Goal: Information Seeking & Learning: Learn about a topic

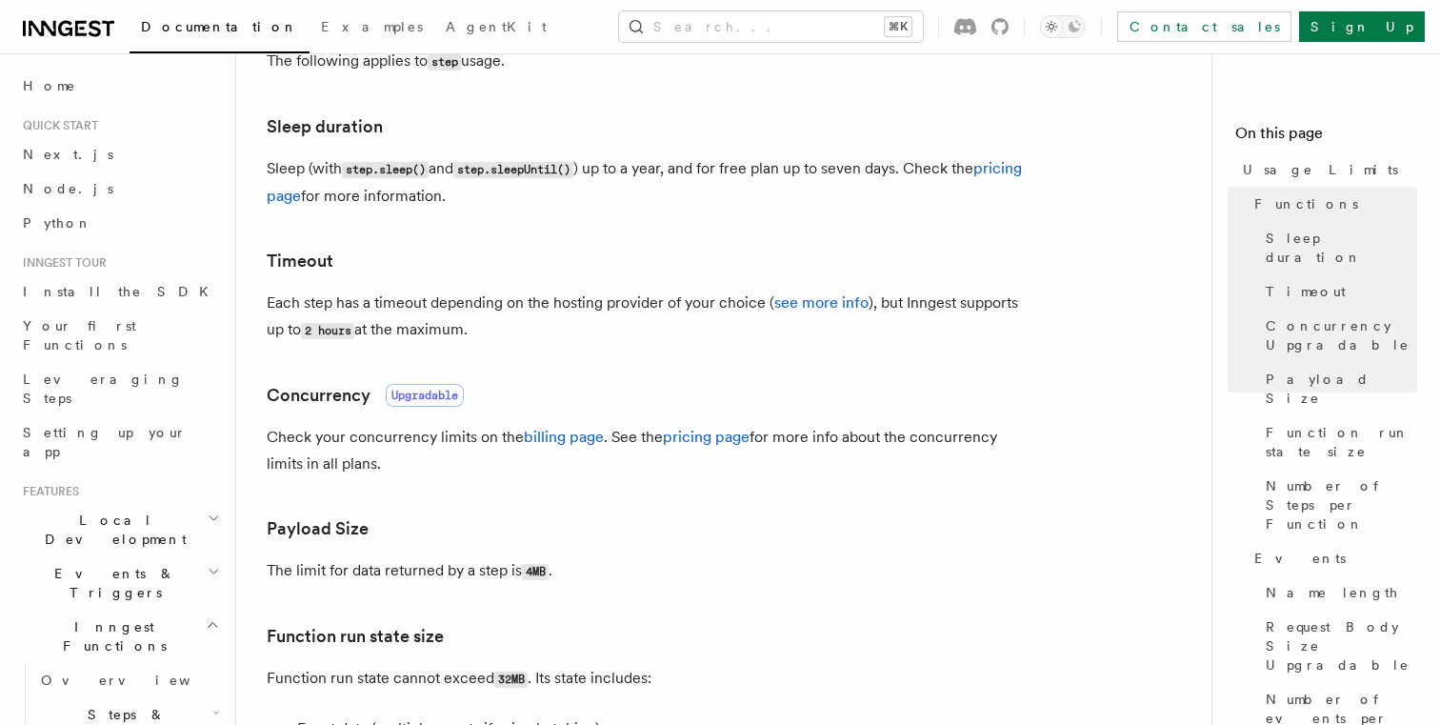
scroll to position [361, 0]
click at [631, 536] on h3 "Payload Size" at bounding box center [648, 527] width 762 height 27
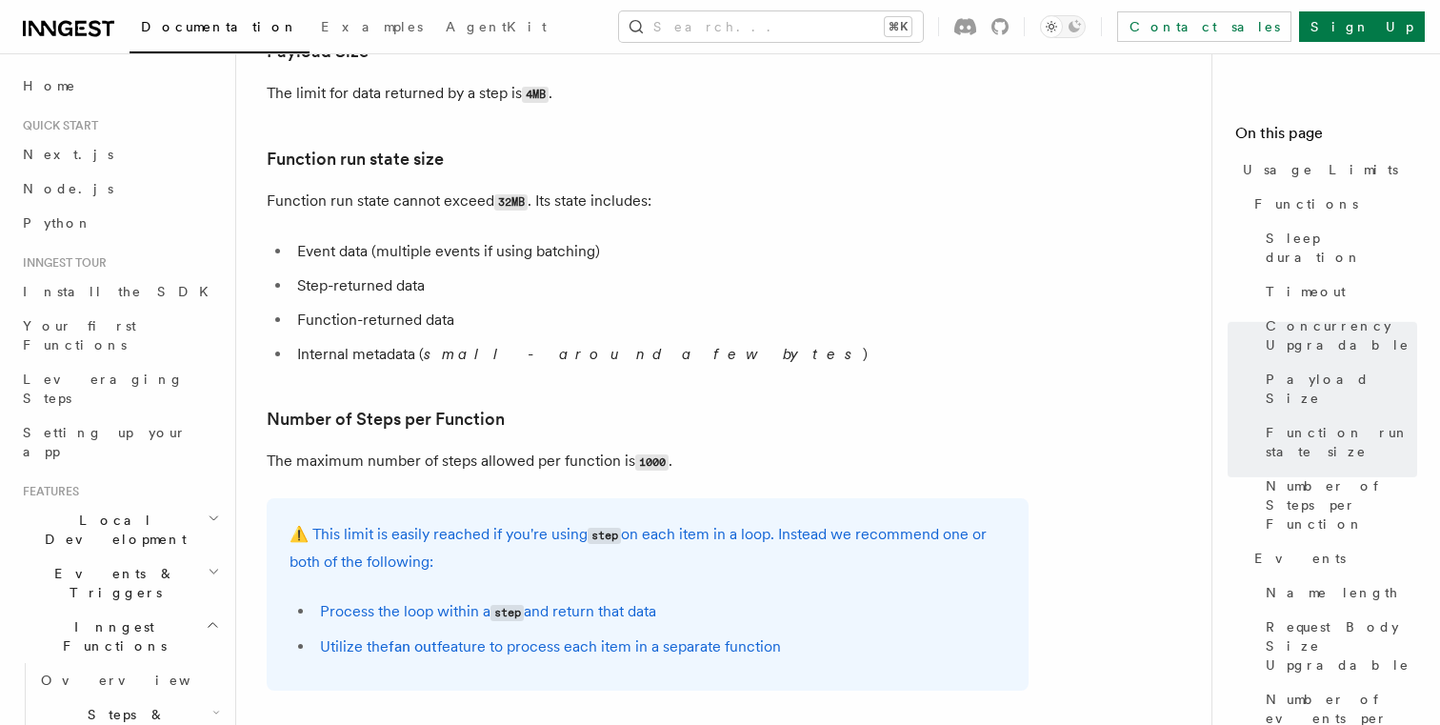
scroll to position [838, 0]
click at [597, 384] on article "Platform Usage Limits We have put some limits on the service to make sure we pr…" at bounding box center [732, 552] width 930 height 2613
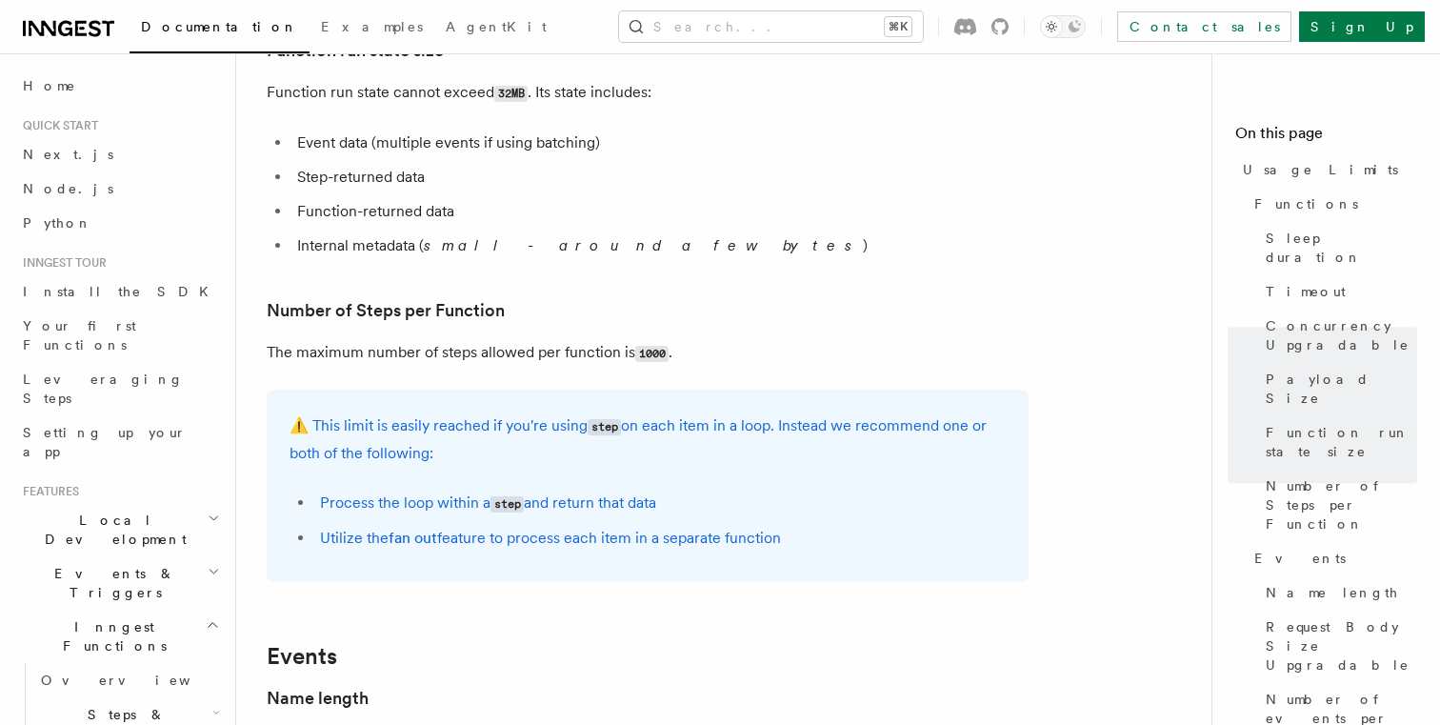
scroll to position [968, 0]
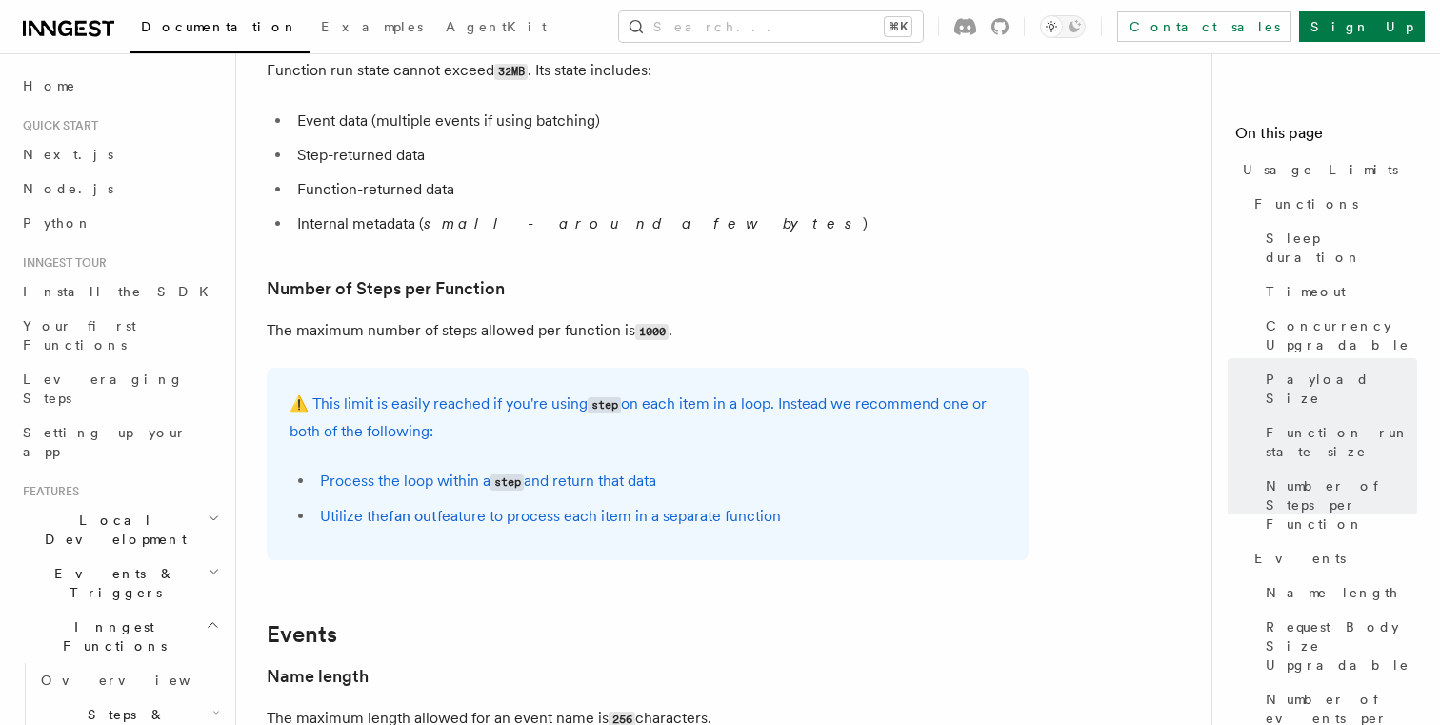
drag, startPoint x: 459, startPoint y: 447, endPoint x: 464, endPoint y: 378, distance: 68.8
click at [464, 378] on div "⚠️ This limit is easily reached if you're using step on each item in a loop. In…" at bounding box center [648, 464] width 762 height 192
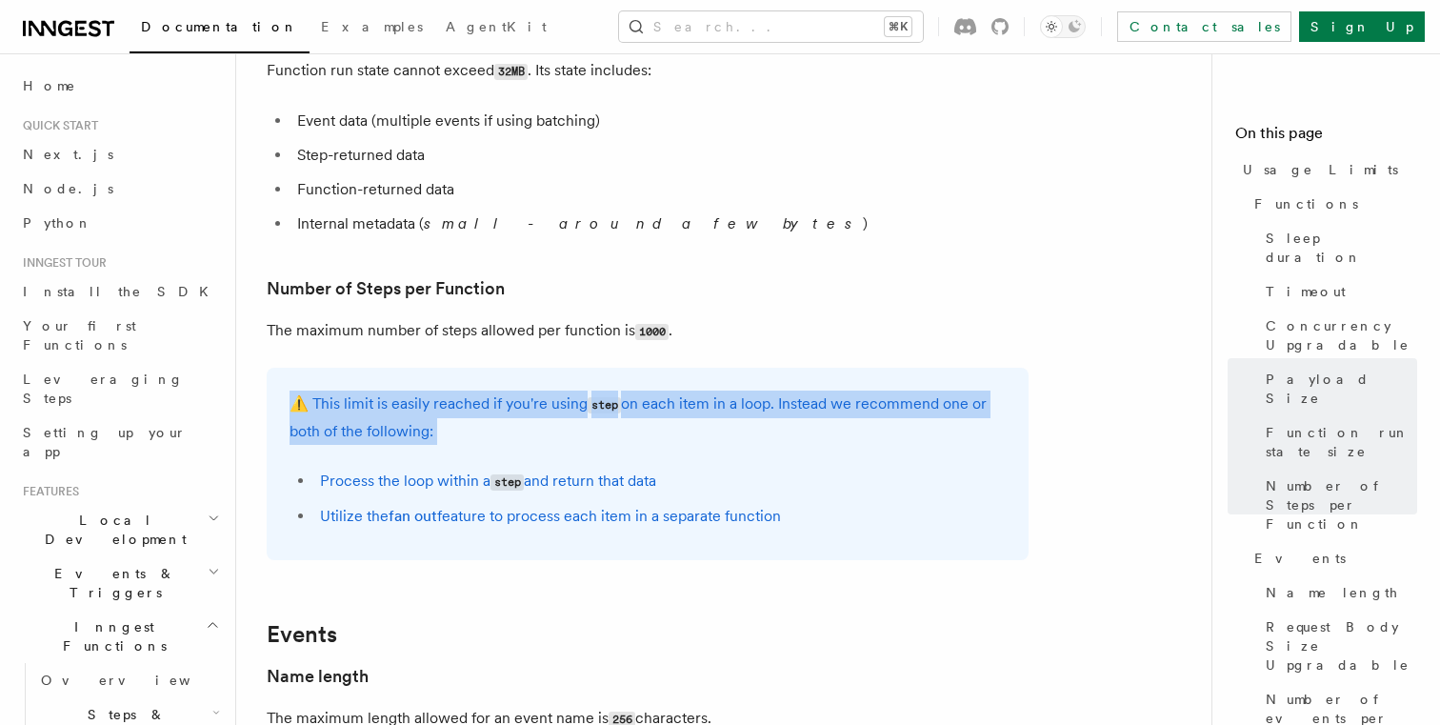
drag, startPoint x: 464, startPoint y: 378, endPoint x: 464, endPoint y: 452, distance: 73.3
click at [464, 452] on div "⚠️ This limit is easily reached if you're using step on each item in a loop. In…" at bounding box center [648, 464] width 762 height 192
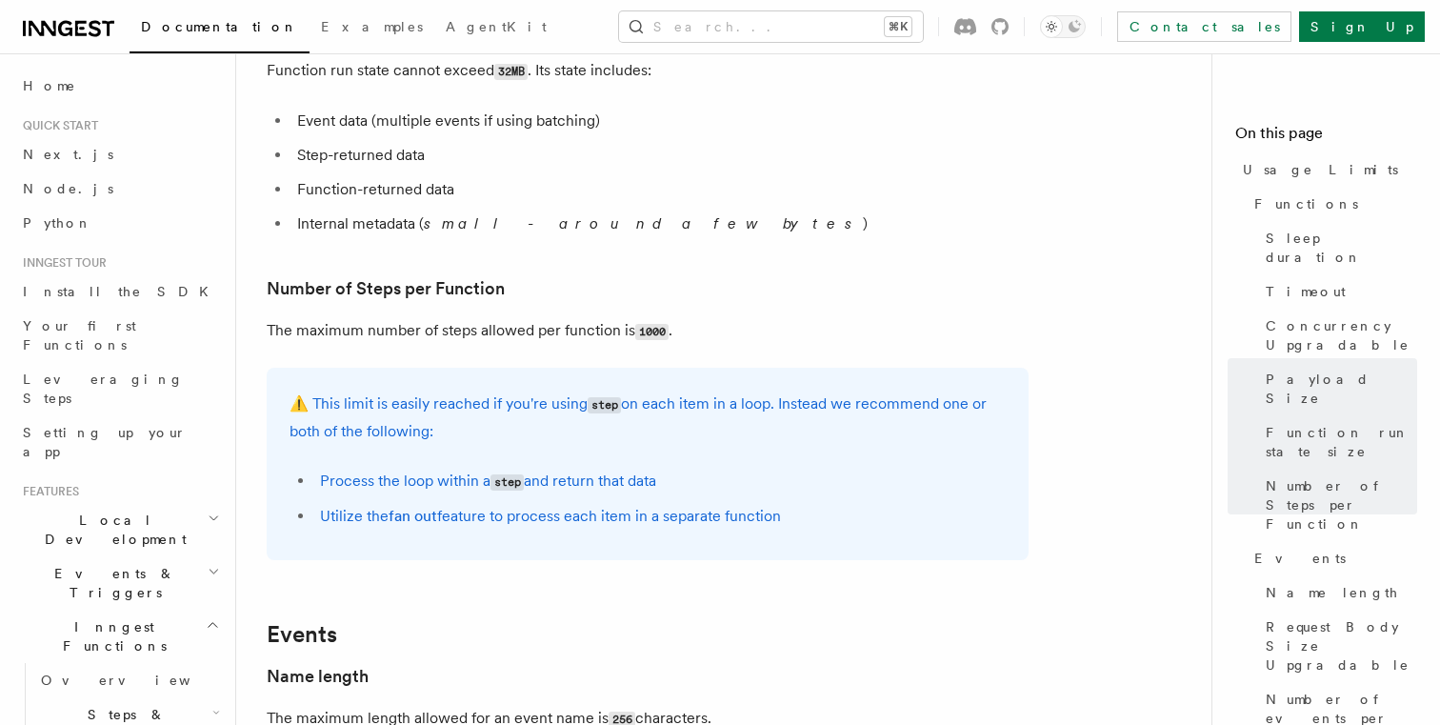
drag, startPoint x: 316, startPoint y: 479, endPoint x: 675, endPoint y: 483, distance: 359.1
click at [675, 483] on li "Process the loop within a step and return that data" at bounding box center [660, 482] width 692 height 28
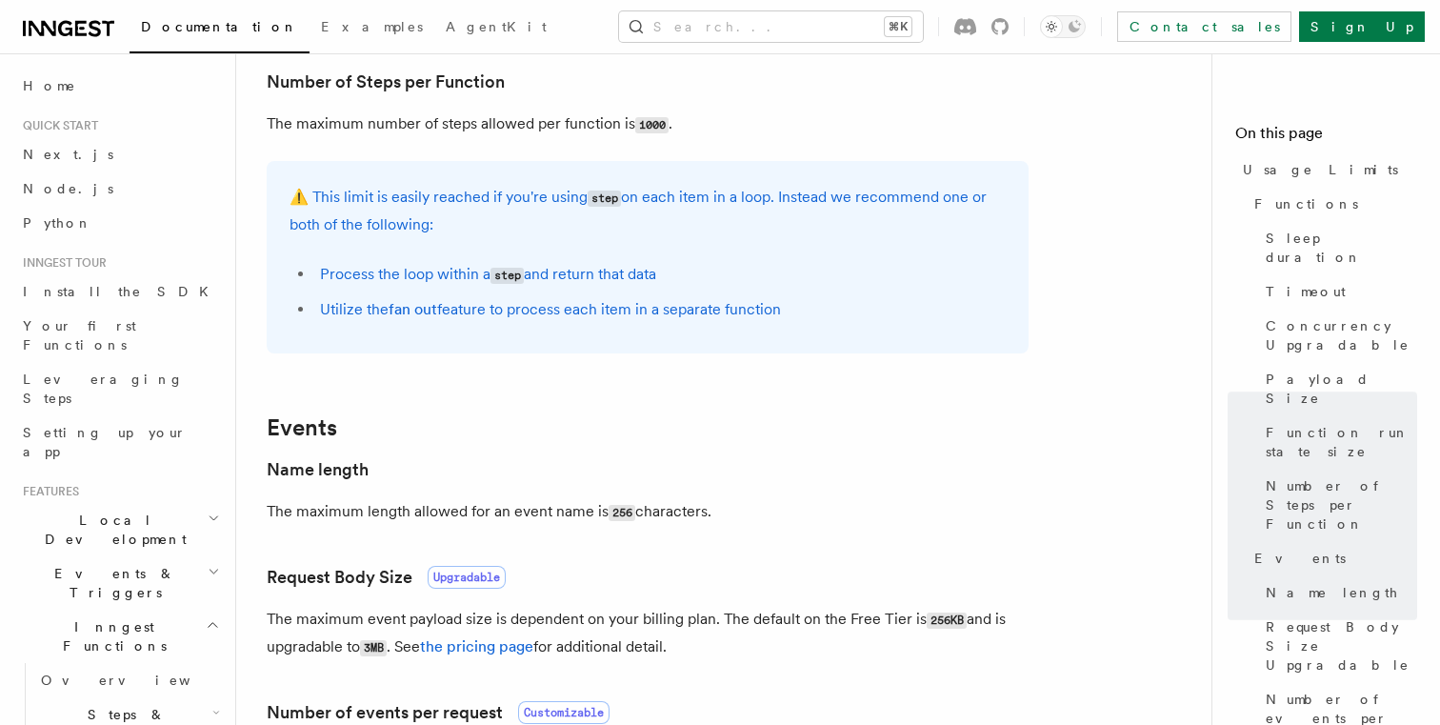
scroll to position [1175, 0]
click at [675, 482] on h3 "Name length" at bounding box center [648, 468] width 762 height 27
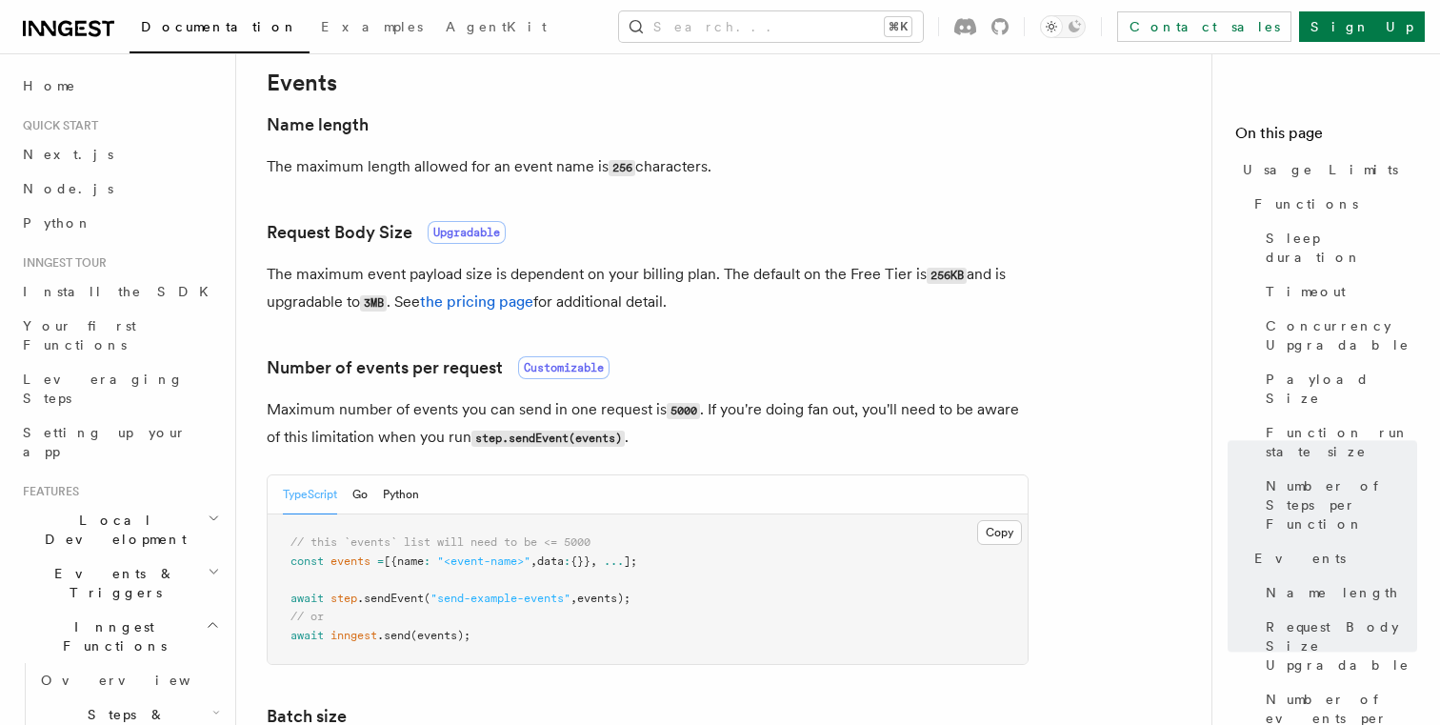
scroll to position [1520, 0]
